Goal: Task Accomplishment & Management: Manage account settings

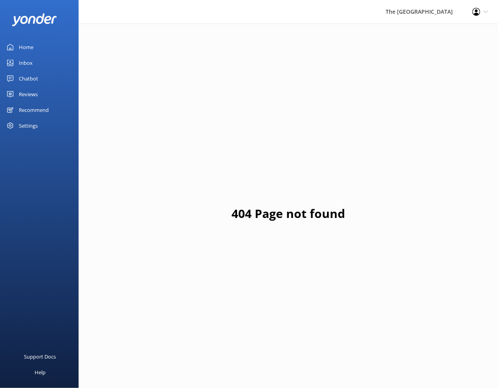
click at [24, 58] on div "Inbox" at bounding box center [26, 63] width 14 height 16
